Goal: Find specific page/section: Find specific page/section

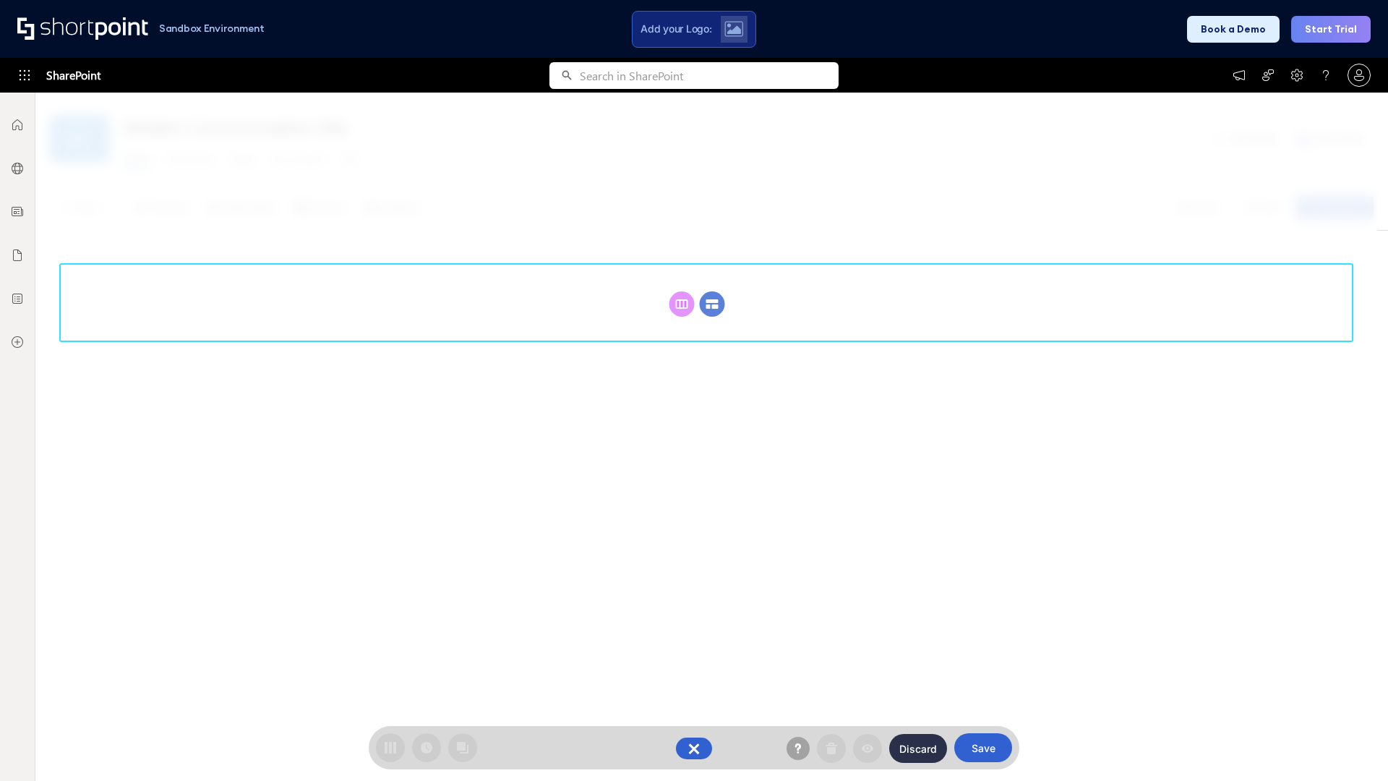
click at [712, 304] on circle at bounding box center [712, 303] width 25 height 25
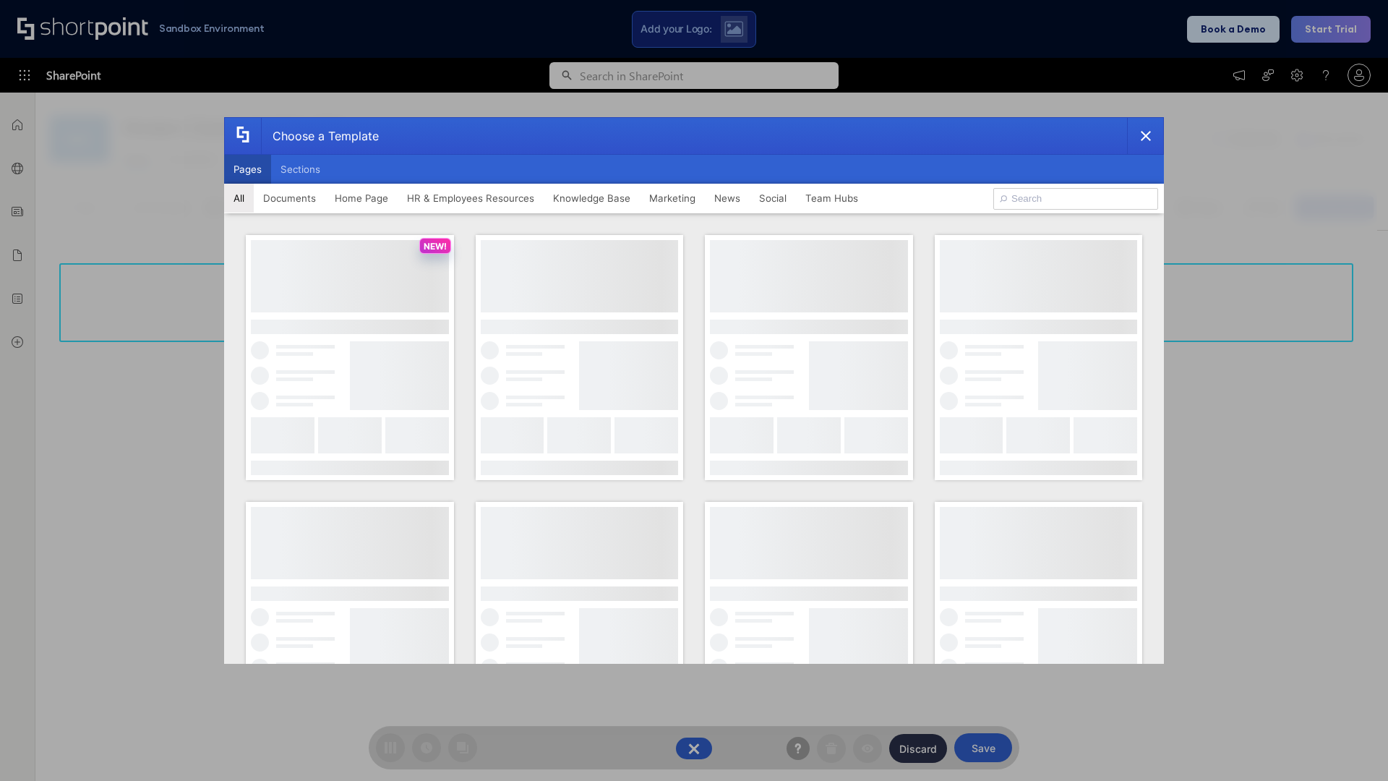
click at [247, 169] on button "Pages" at bounding box center [247, 169] width 47 height 29
type input "Social Layout 2"
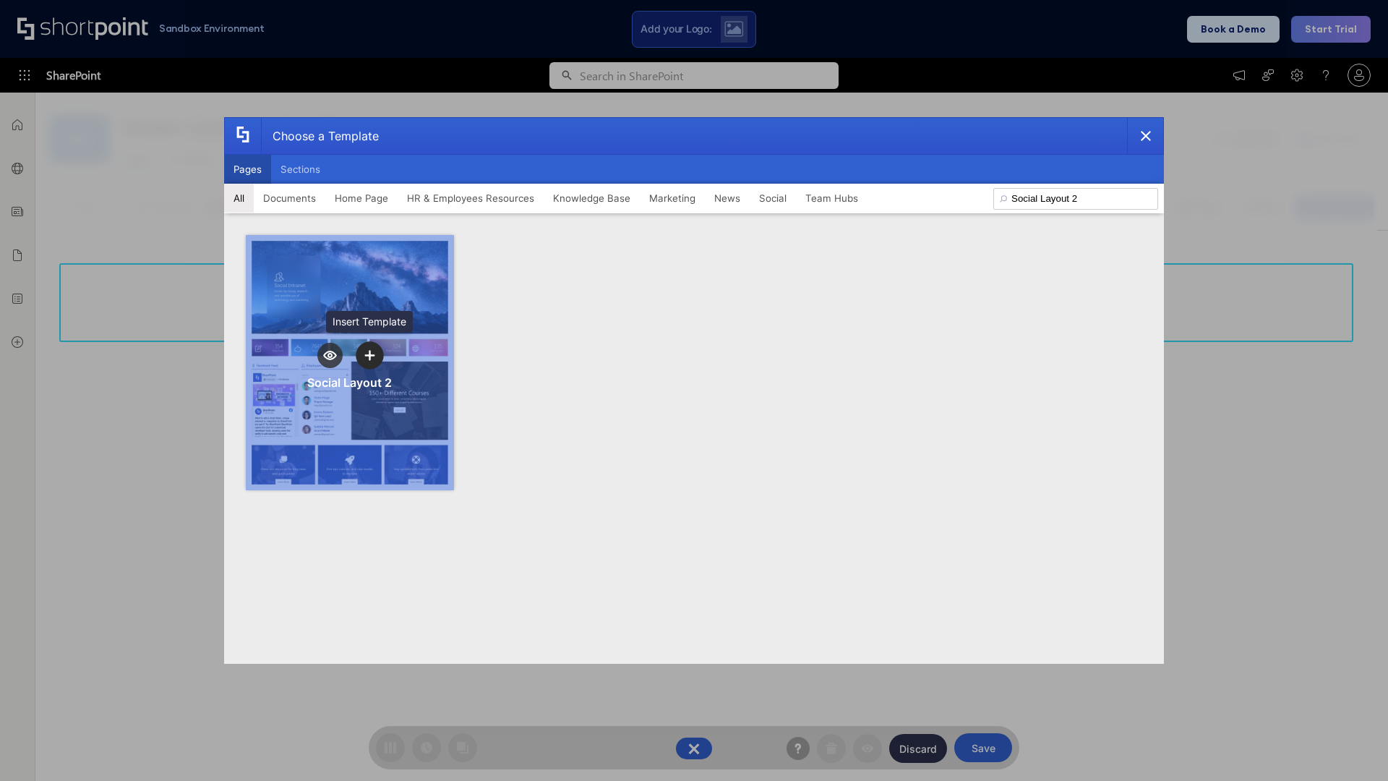
click at [369, 355] on icon "template selector" at bounding box center [369, 355] width 10 height 10
